Goal: Information Seeking & Learning: Learn about a topic

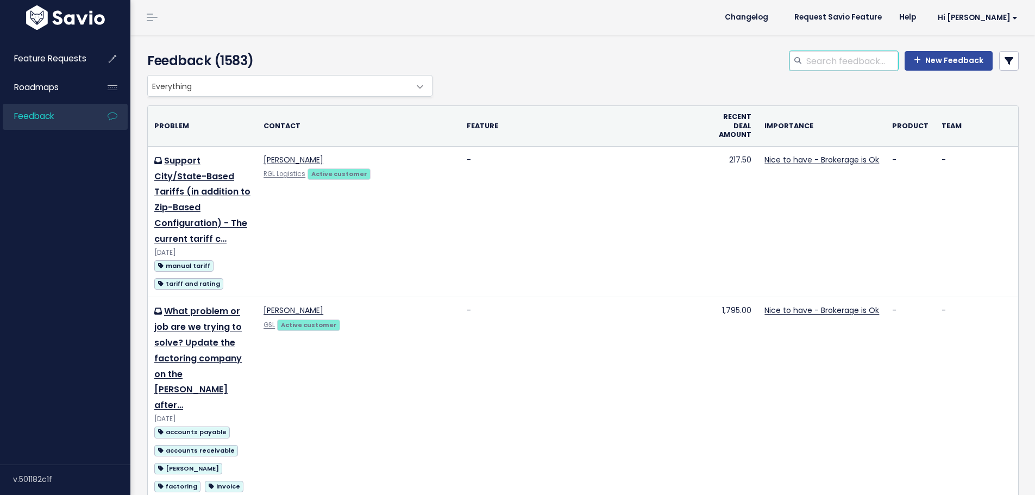
click at [821, 58] on input "search" at bounding box center [851, 61] width 93 height 20
type input "uncovered"
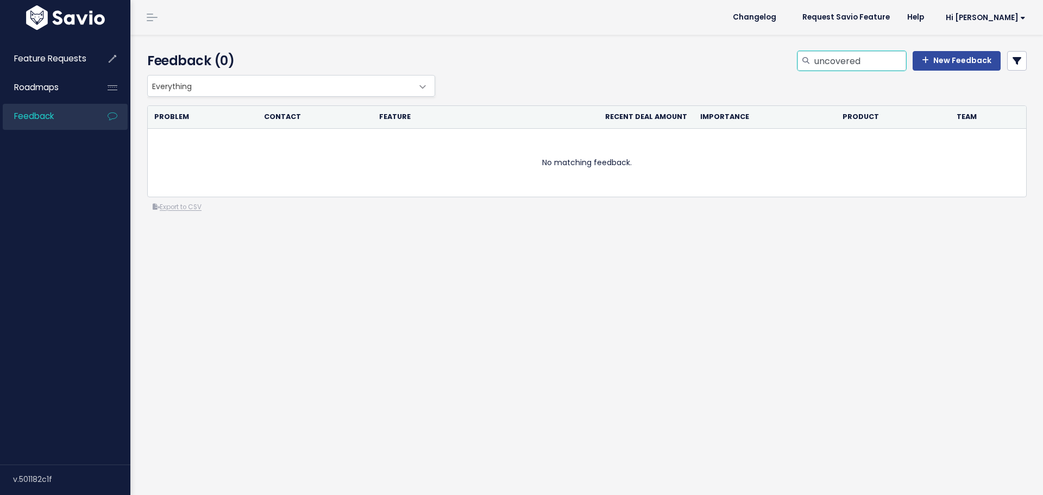
click at [868, 64] on input "uncovered" at bounding box center [859, 61] width 93 height 20
type input "uncover"
click at [865, 59] on input "uncover" at bounding box center [859, 61] width 93 height 20
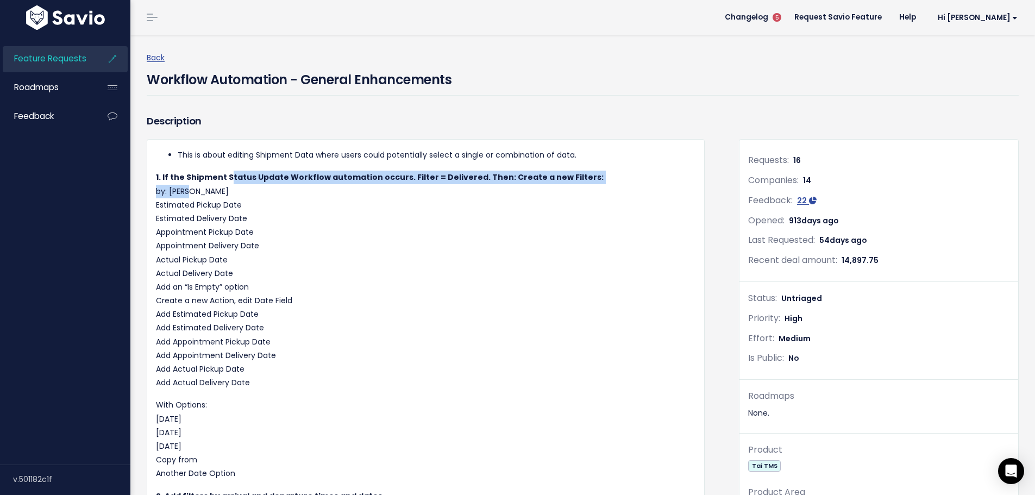
drag, startPoint x: 228, startPoint y: 175, endPoint x: 570, endPoint y: 187, distance: 343.0
click at [570, 187] on p "1. If the Shipment Status Update Workflow automation occurs. Filter = Delivered…" at bounding box center [425, 280] width 539 height 219
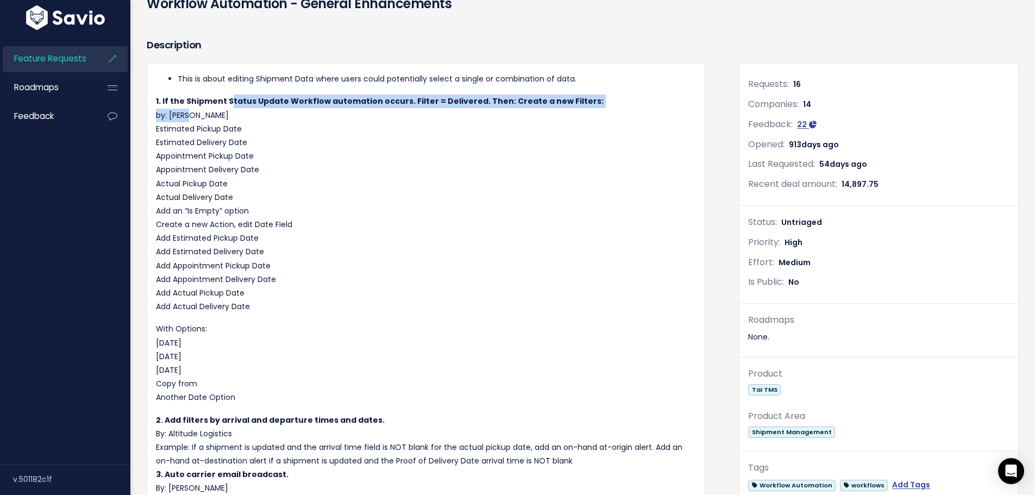
scroll to position [54, 0]
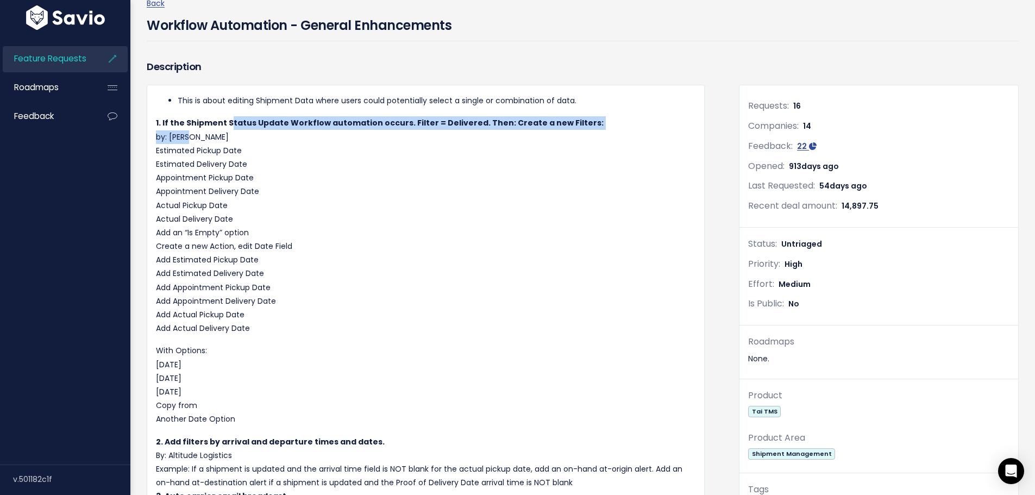
drag, startPoint x: 215, startPoint y: 155, endPoint x: 266, endPoint y: 316, distance: 169.1
click at [266, 316] on p "1. If the Shipment Status Update Workflow automation occurs. Filter = Delivered…" at bounding box center [425, 225] width 539 height 219
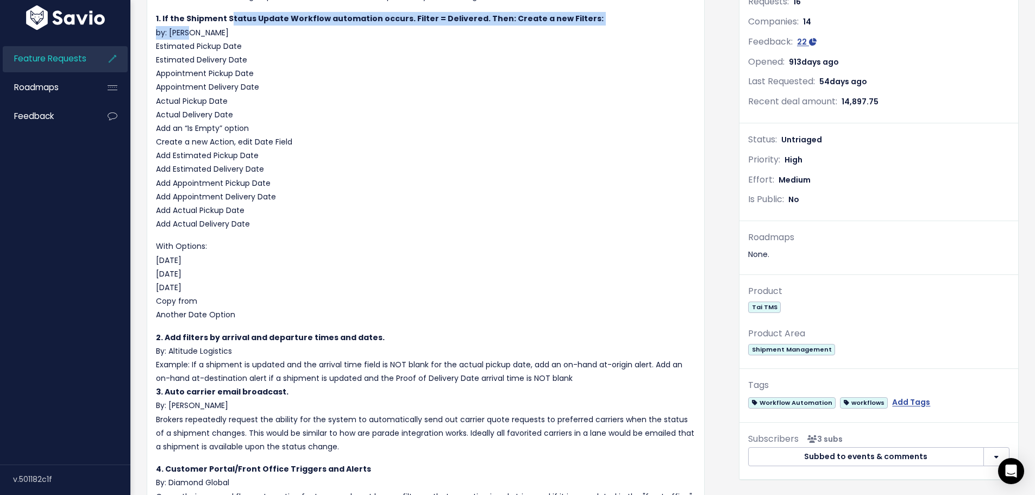
scroll to position [163, 0]
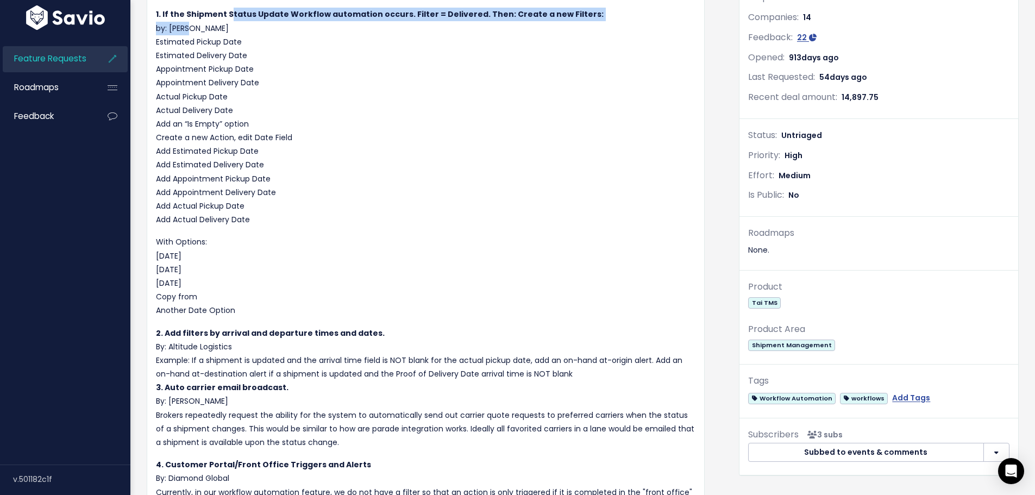
drag, startPoint x: 157, startPoint y: 254, endPoint x: 194, endPoint y: 267, distance: 39.9
click at [194, 267] on p "With Options: Today Yesterday Tomorrow Copy from Another Date Option" at bounding box center [425, 276] width 539 height 82
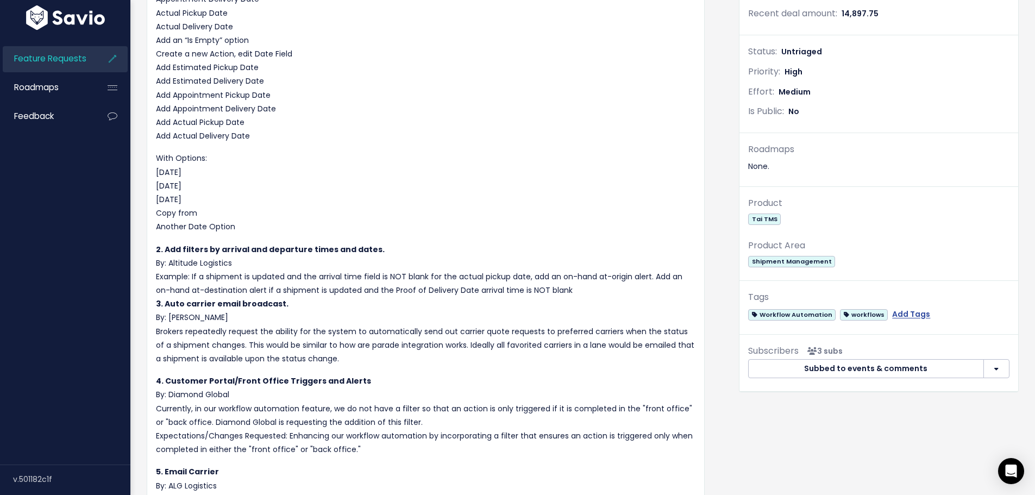
scroll to position [272, 0]
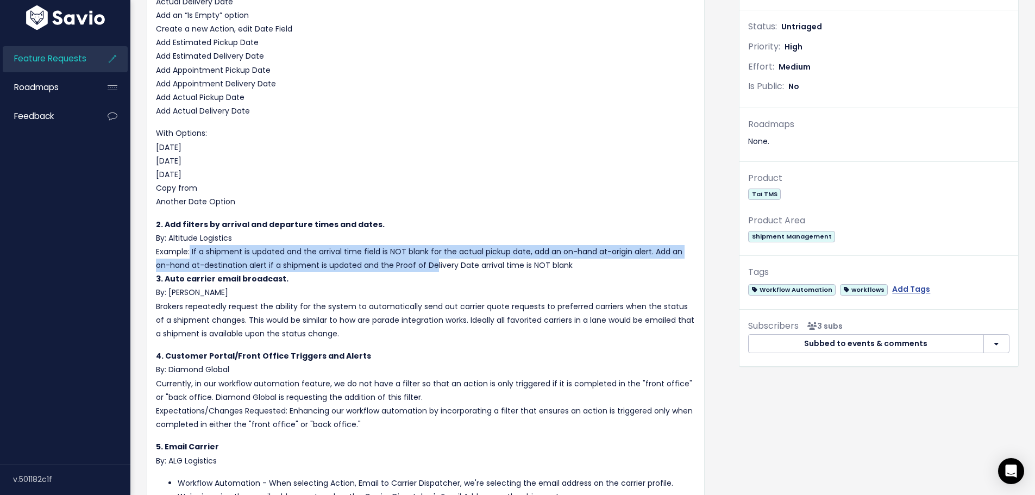
drag, startPoint x: 186, startPoint y: 252, endPoint x: 432, endPoint y: 260, distance: 246.2
click at [432, 260] on p "2. Add filters by arrival and departure times and dates. By: Altitude Logistics…" at bounding box center [425, 279] width 539 height 123
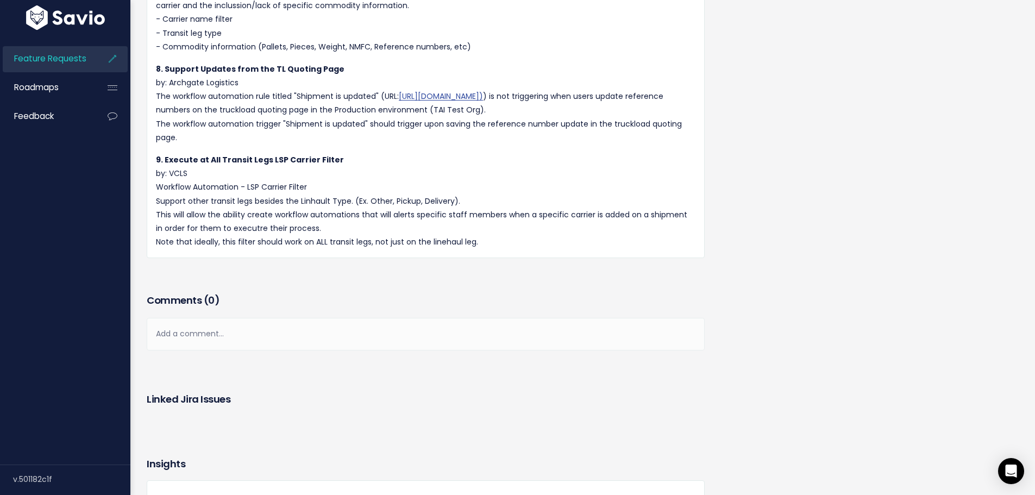
scroll to position [923, 0]
